Goal: Information Seeking & Learning: Learn about a topic

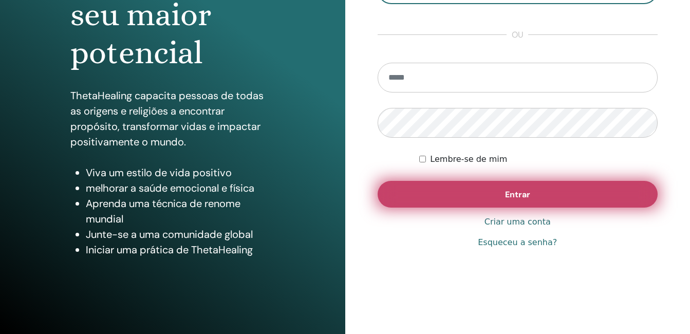
type input "**********"
click at [473, 193] on button "Entrar" at bounding box center [517, 194] width 280 height 27
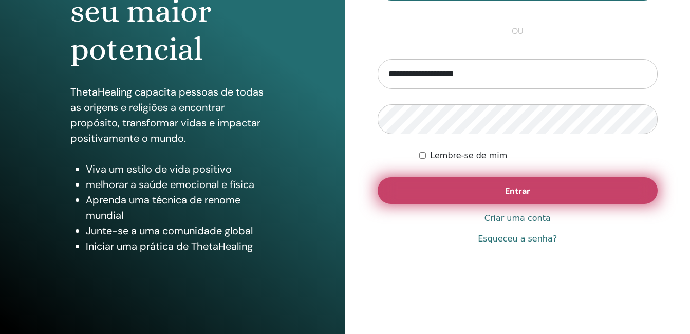
scroll to position [159, 0]
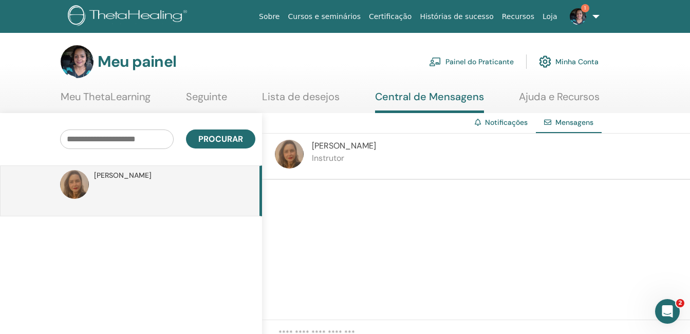
click at [342, 186] on div at bounding box center [476, 250] width 428 height 140
click at [185, 204] on p at bounding box center [168, 196] width 149 height 31
click at [141, 142] on input "text" at bounding box center [116, 139] width 113 height 20
click at [137, 107] on link "Meu ThetaLearning" at bounding box center [106, 100] width 90 height 20
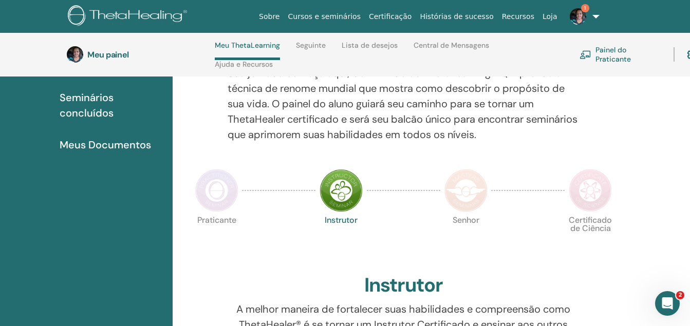
scroll to position [95, 0]
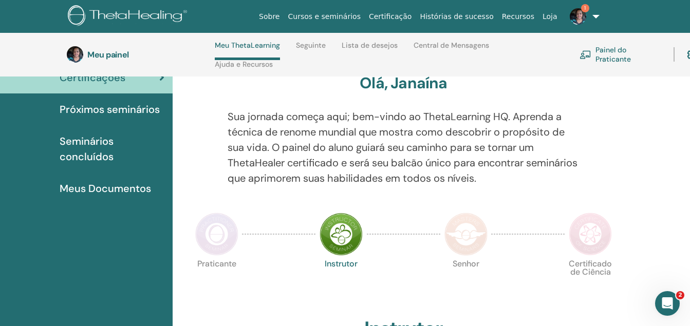
click at [209, 242] on img at bounding box center [216, 234] width 43 height 43
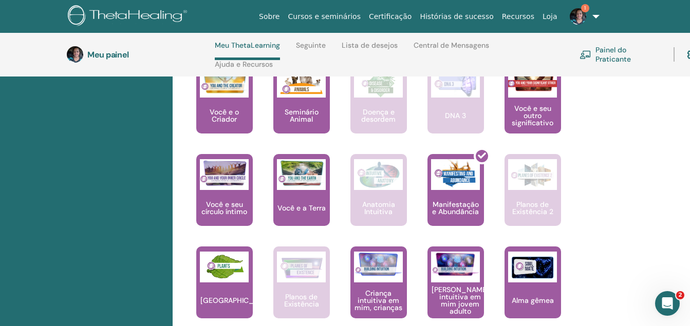
scroll to position [660, 0]
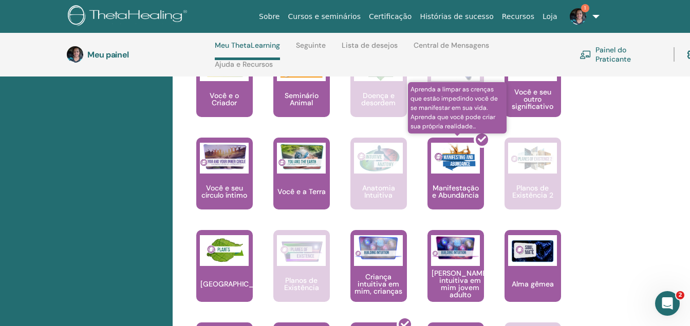
click at [468, 192] on div at bounding box center [461, 177] width 56 height 92
